Goal: Entertainment & Leisure: Consume media (video, audio)

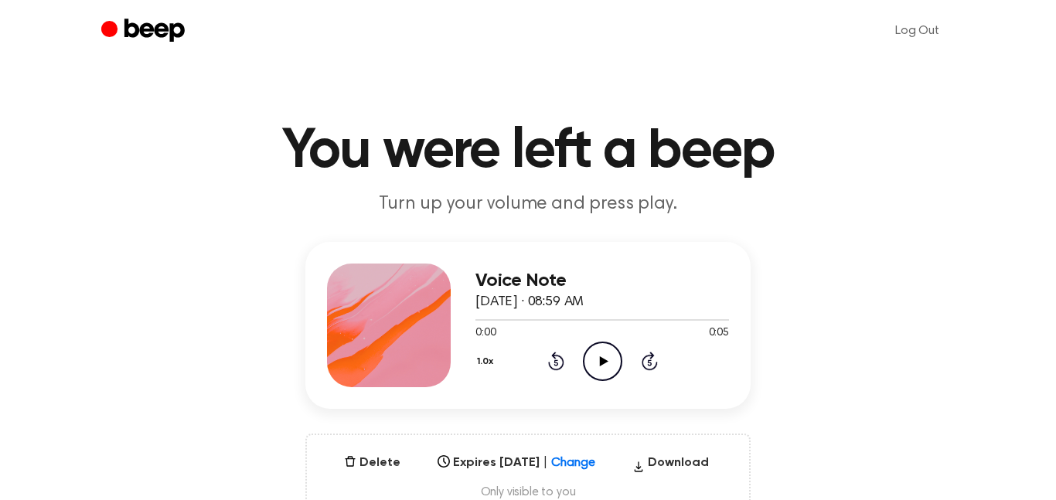
click at [584, 363] on circle at bounding box center [603, 362] width 38 height 38
click at [603, 364] on icon "Play Audio" at bounding box center [602, 361] width 39 height 39
click at [603, 364] on icon "Pause Audio" at bounding box center [602, 361] width 39 height 39
